Goal: Navigation & Orientation: Find specific page/section

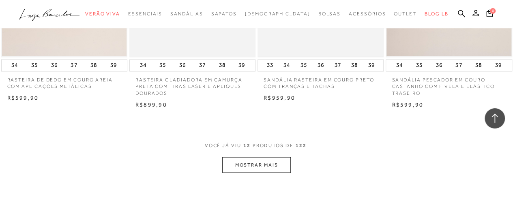
scroll to position [730, 0]
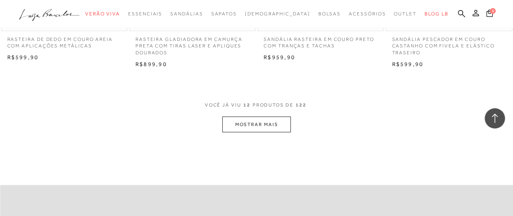
click at [273, 123] on button "MOSTRAR MAIS" at bounding box center [256, 124] width 68 height 16
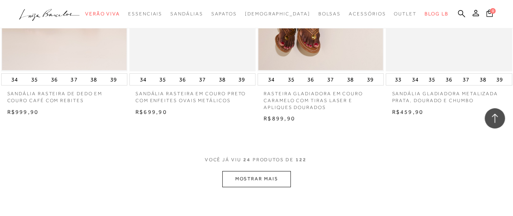
scroll to position [1501, 0]
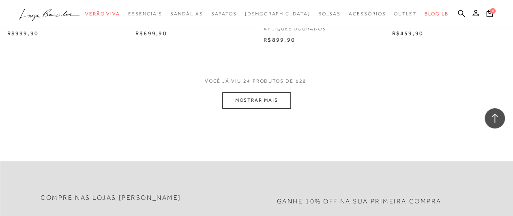
click at [245, 103] on button "MOSTRAR MAIS" at bounding box center [256, 100] width 68 height 16
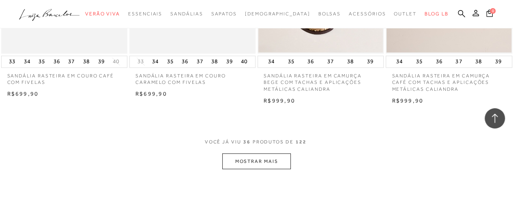
scroll to position [2231, 0]
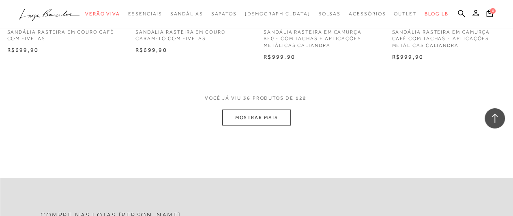
click at [270, 122] on button "MOSTRAR MAIS" at bounding box center [256, 118] width 68 height 16
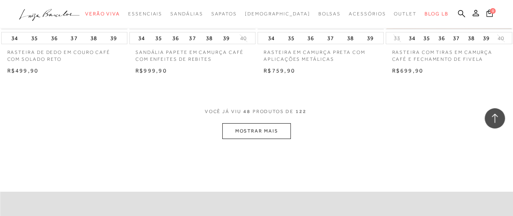
scroll to position [2961, 0]
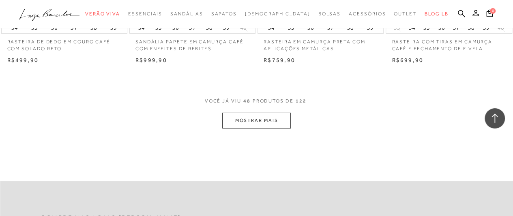
click at [266, 121] on button "MOSTRAR MAIS" at bounding box center [256, 121] width 68 height 16
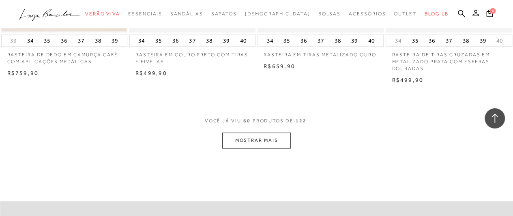
scroll to position [3691, 0]
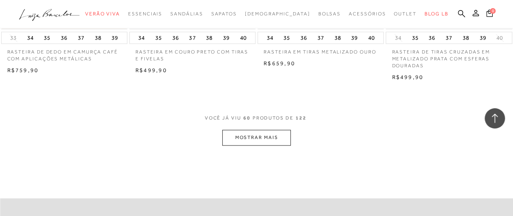
click at [280, 136] on button "MOSTRAR MAIS" at bounding box center [256, 138] width 68 height 16
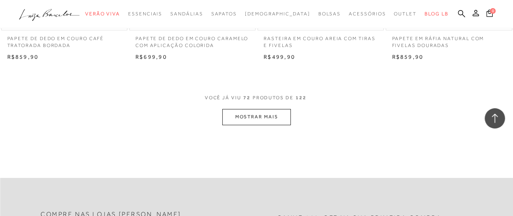
scroll to position [4462, 0]
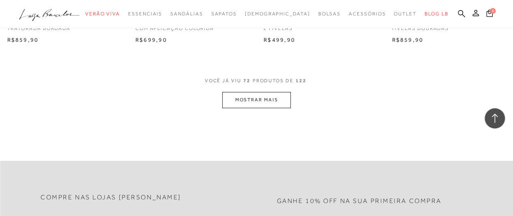
click at [271, 103] on button "MOSTRAR MAIS" at bounding box center [256, 100] width 68 height 16
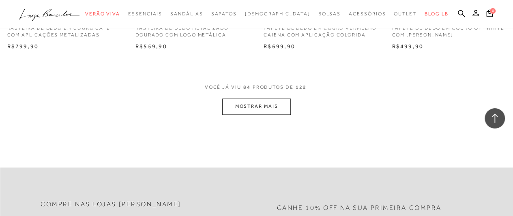
scroll to position [5192, 0]
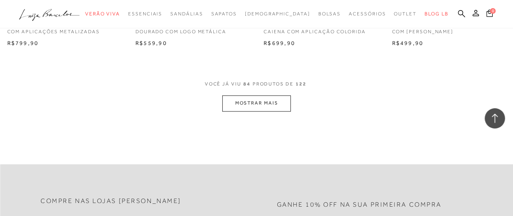
click at [267, 99] on button "MOSTRAR MAIS" at bounding box center [256, 103] width 68 height 16
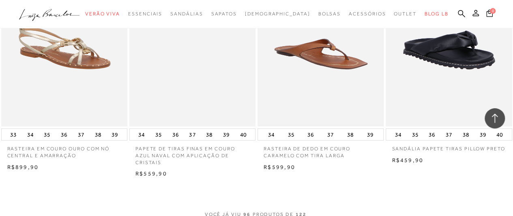
scroll to position [5801, 0]
